Goal: Check status: Check status

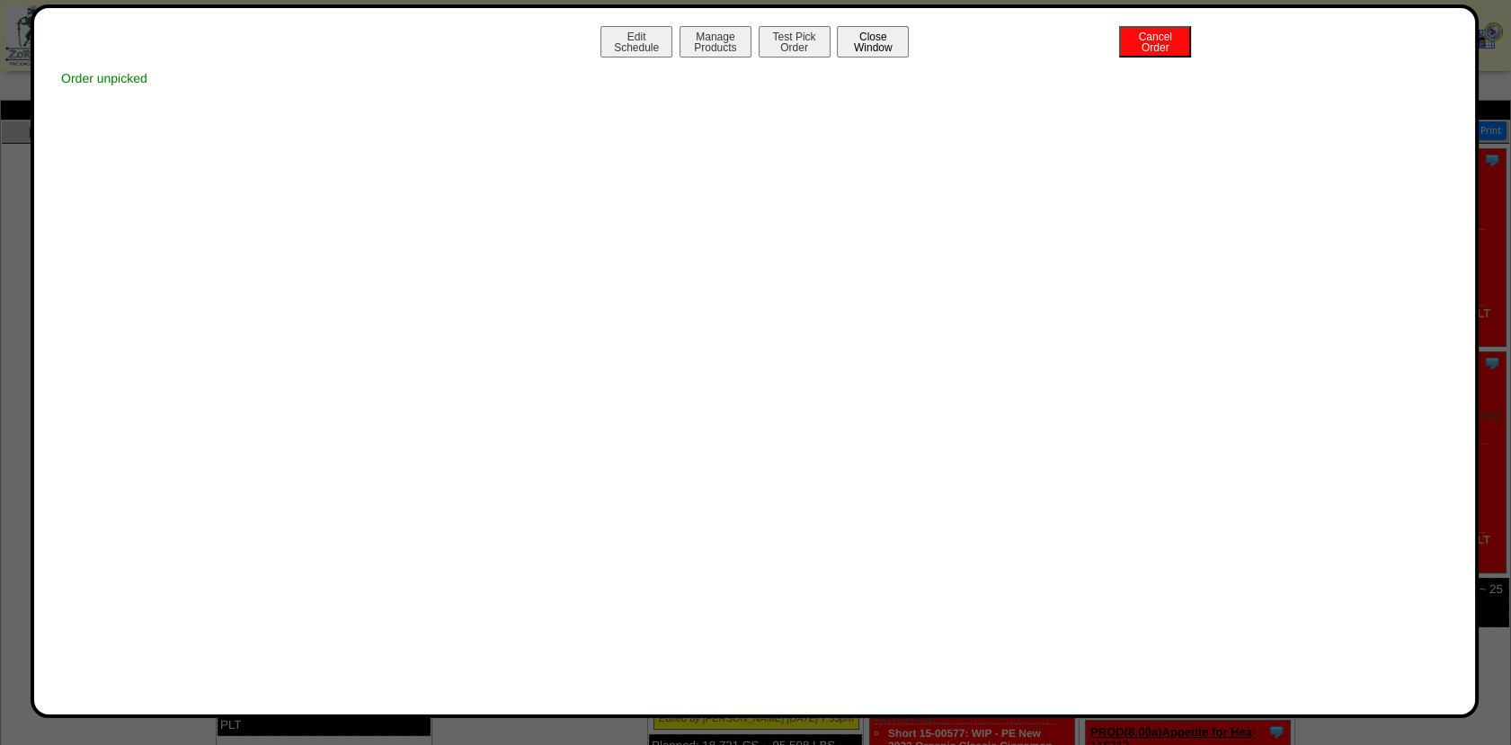
click at [866, 48] on button "Close Window" at bounding box center [873, 41] width 72 height 31
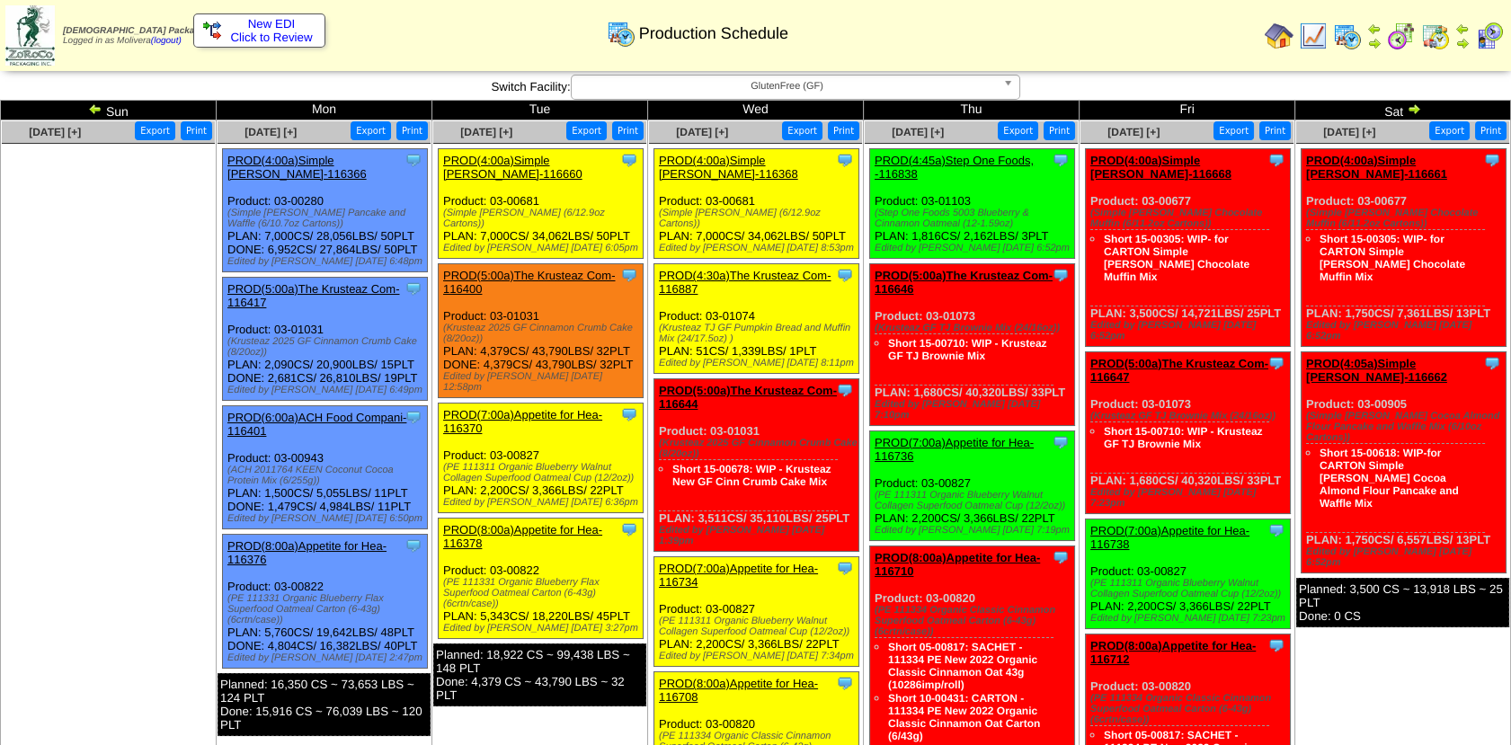
click at [1415, 111] on img at bounding box center [1413, 109] width 14 height 14
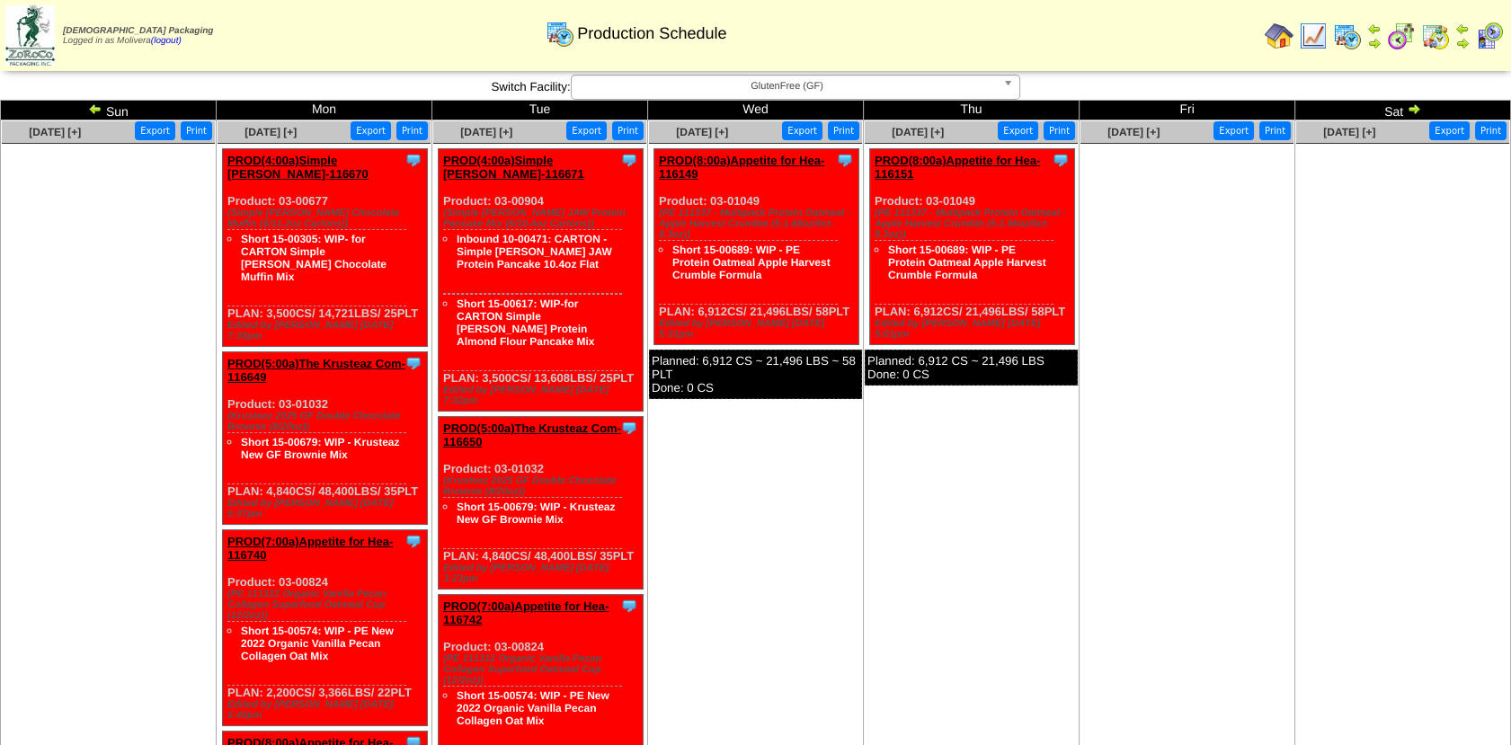
click at [97, 109] on img at bounding box center [95, 109] width 14 height 14
